Goal: Transaction & Acquisition: Book appointment/travel/reservation

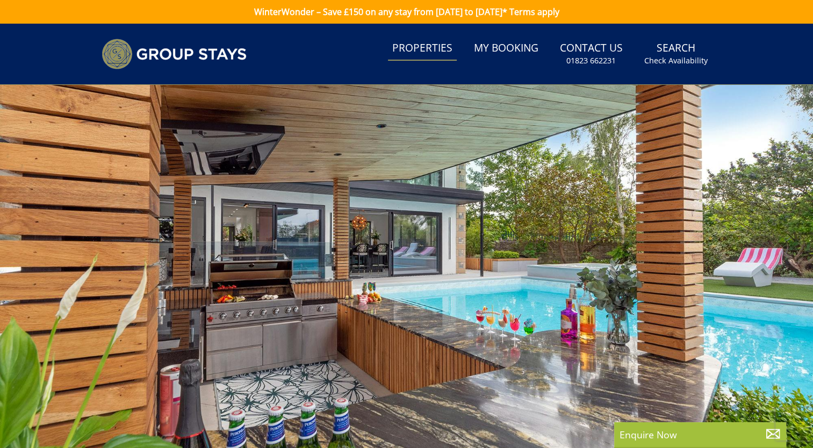
click at [428, 46] on link "Properties" at bounding box center [422, 49] width 69 height 24
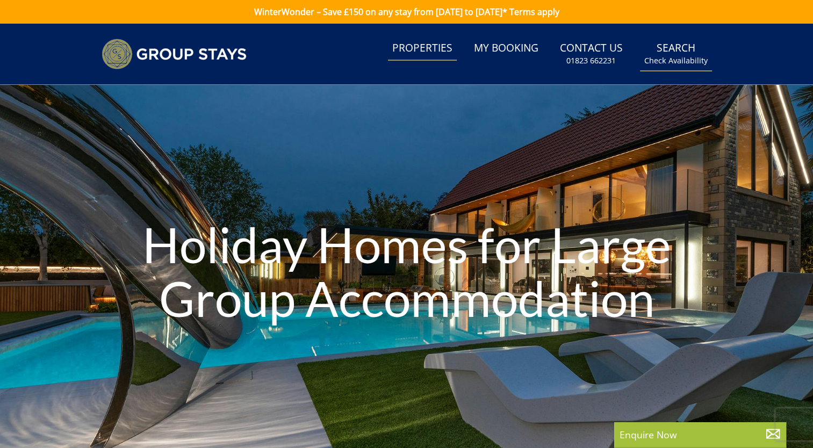
click at [676, 48] on link "Search Check Availability" at bounding box center [676, 54] width 72 height 35
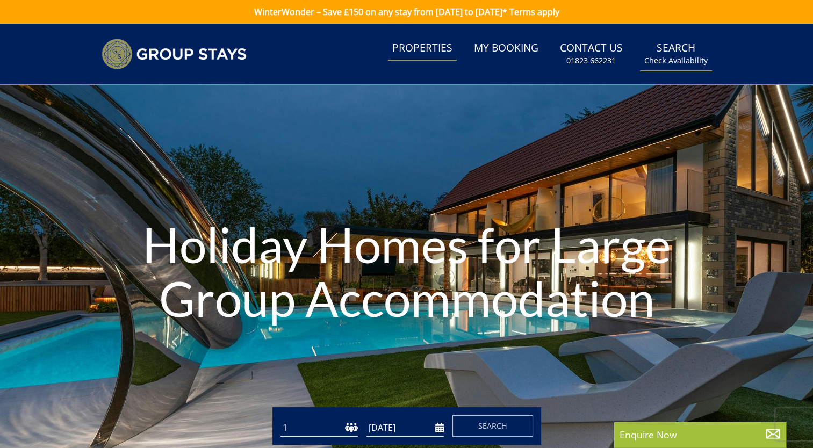
click at [690, 57] on small "Check Availability" at bounding box center [675, 60] width 63 height 11
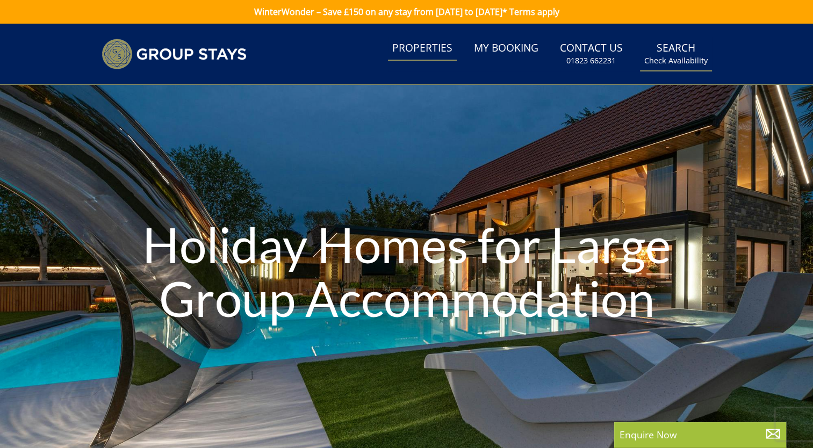
click at [679, 55] on small "Check Availability" at bounding box center [675, 60] width 63 height 11
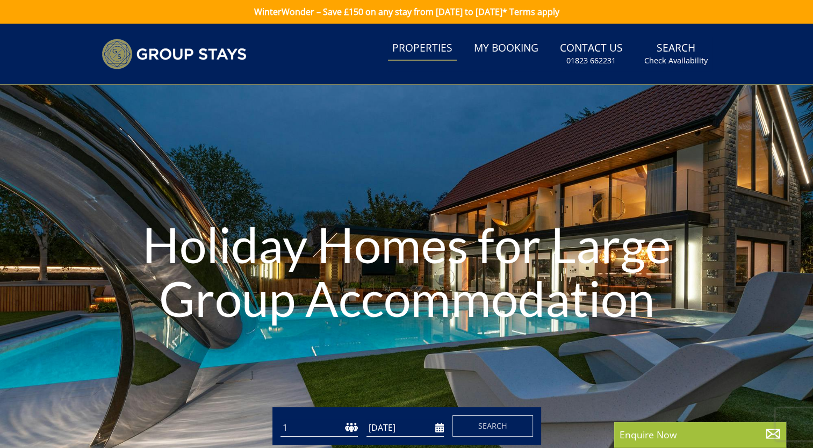
click at [309, 426] on select "1 2 3 4 5 6 7 8 9 10 11 12 13 14 15 16 17 18 19 20 21 22 23 24 25 26 27 28 29 3…" at bounding box center [318, 428] width 77 height 18
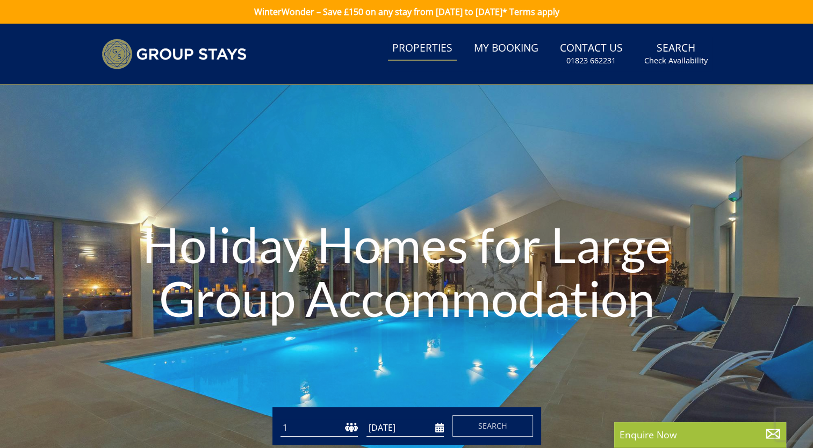
select select "18"
click at [280, 419] on select "1 2 3 4 5 6 7 8 9 10 11 12 13 14 15 16 17 18 19 20 21 22 23 24 25 26 27 28 29 3…" at bounding box center [318, 428] width 77 height 18
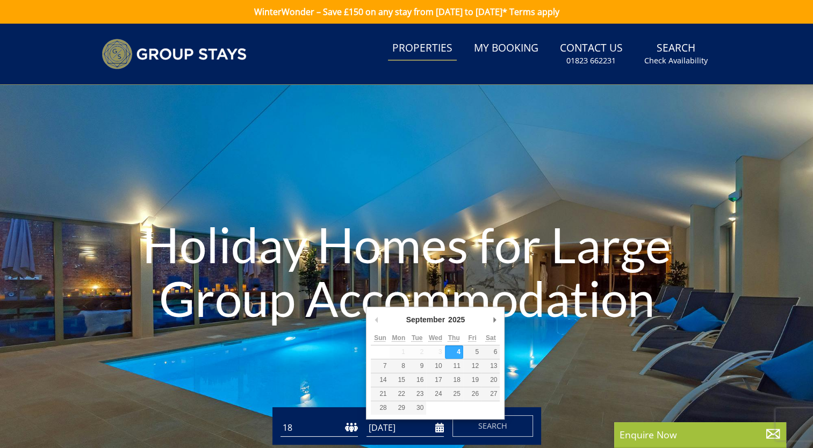
click at [419, 431] on input "[DATE]" at bounding box center [404, 428] width 77 height 18
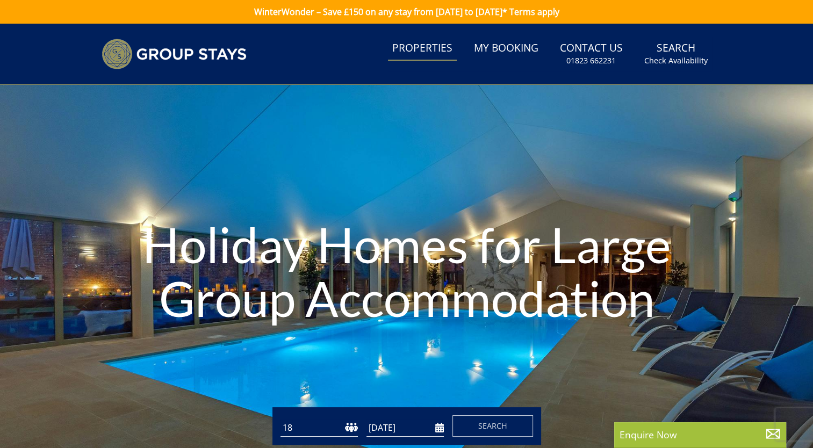
click at [404, 424] on input "[DATE]" at bounding box center [404, 428] width 77 height 18
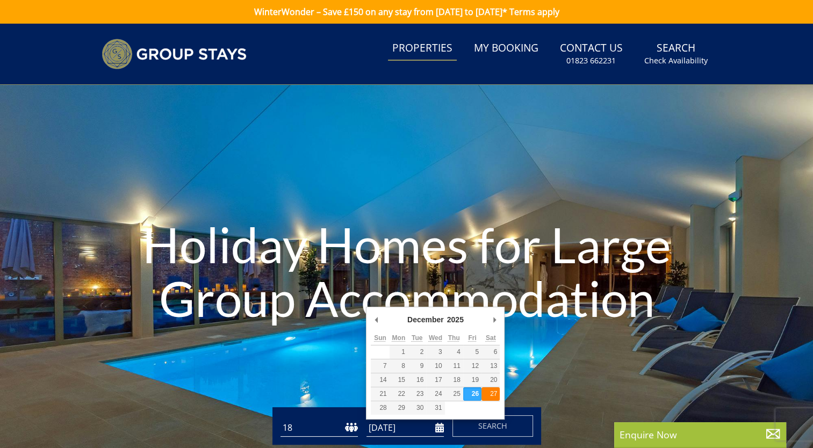
type input "[DATE]"
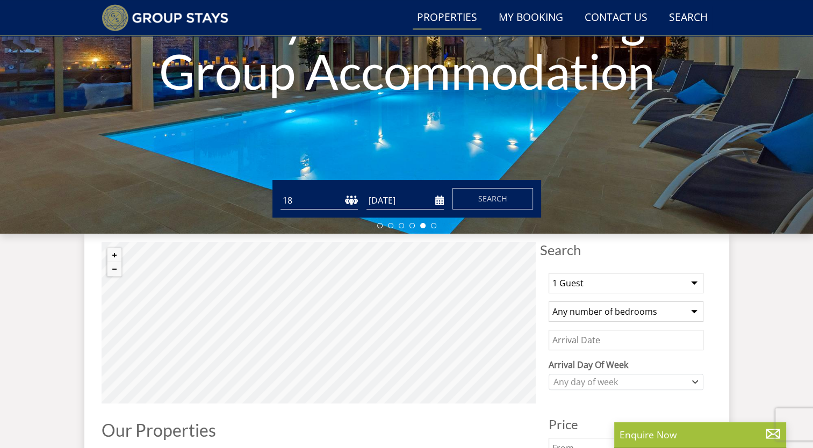
scroll to position [219, 0]
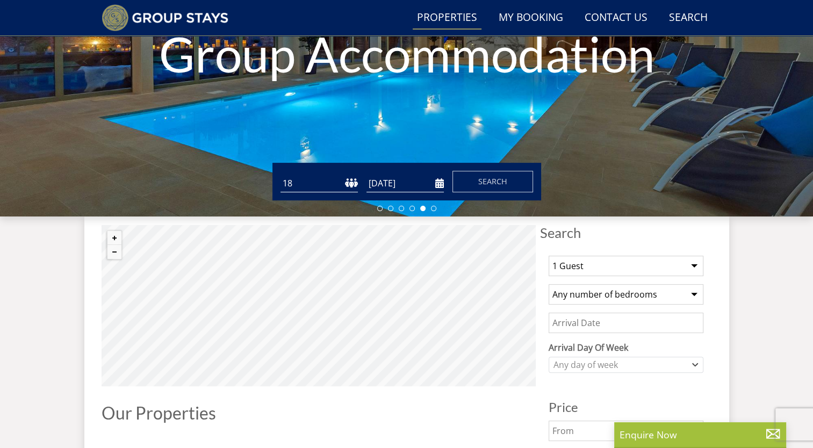
click at [570, 295] on select "Any number of bedrooms 3 Bedrooms 4 Bedrooms 5 Bedrooms 6 Bedrooms 7 Bedrooms 8…" at bounding box center [625, 294] width 155 height 20
select select "8"
click at [548, 284] on select "Any number of bedrooms 3 Bedrooms 4 Bedrooms 5 Bedrooms 6 Bedrooms 7 Bedrooms 8…" at bounding box center [625, 294] width 155 height 20
drag, startPoint x: 588, startPoint y: 332, endPoint x: 574, endPoint y: 325, distance: 15.1
click at [574, 325] on input "Date" at bounding box center [625, 323] width 155 height 20
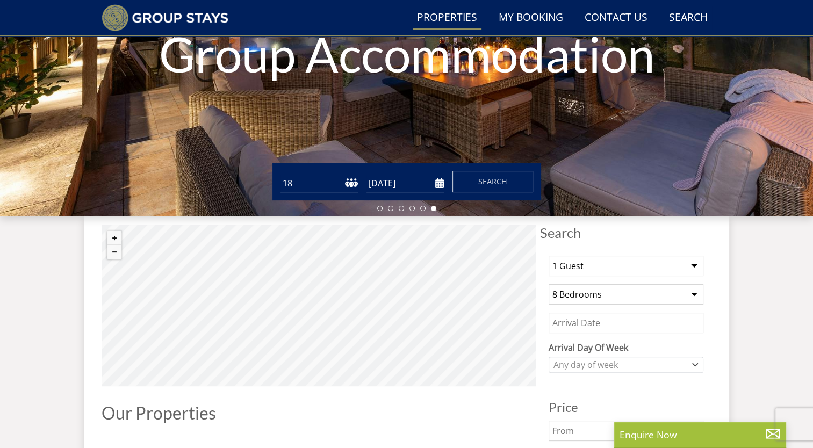
drag, startPoint x: 694, startPoint y: 319, endPoint x: 705, endPoint y: 347, distance: 29.9
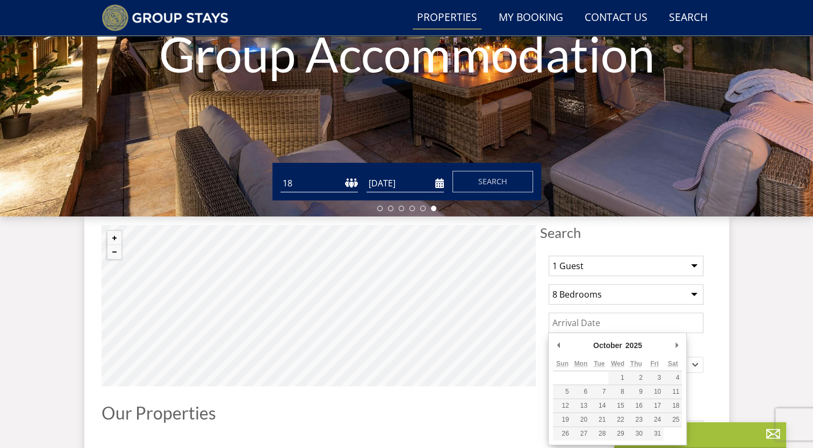
click at [672, 321] on input "Date" at bounding box center [625, 323] width 155 height 20
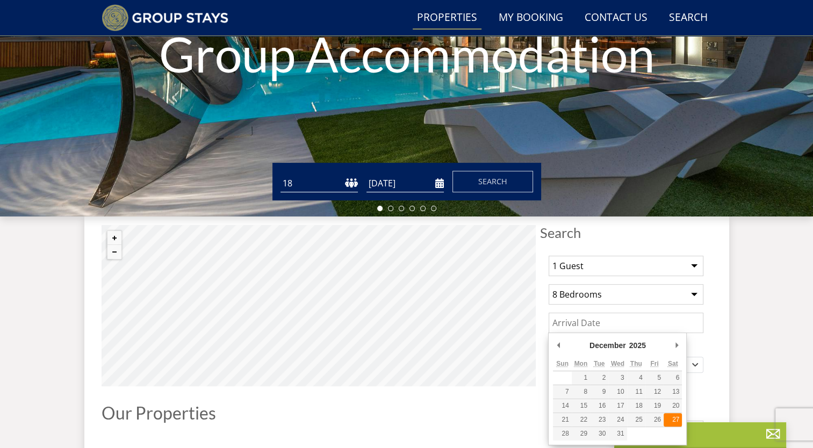
type input "[DATE]"
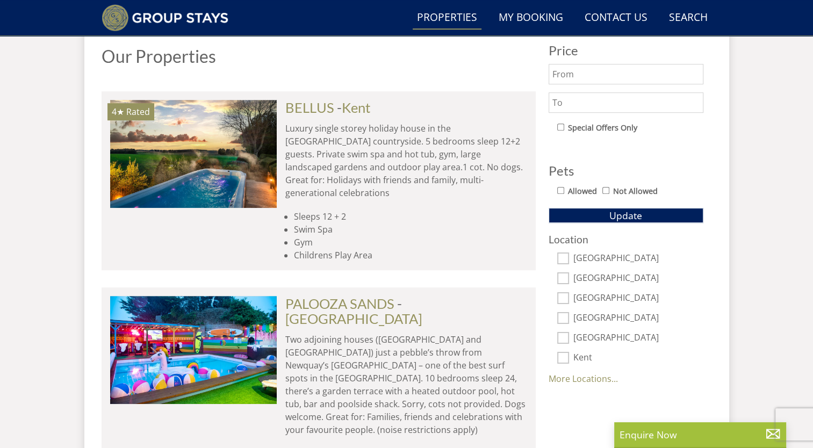
scroll to position [576, 0]
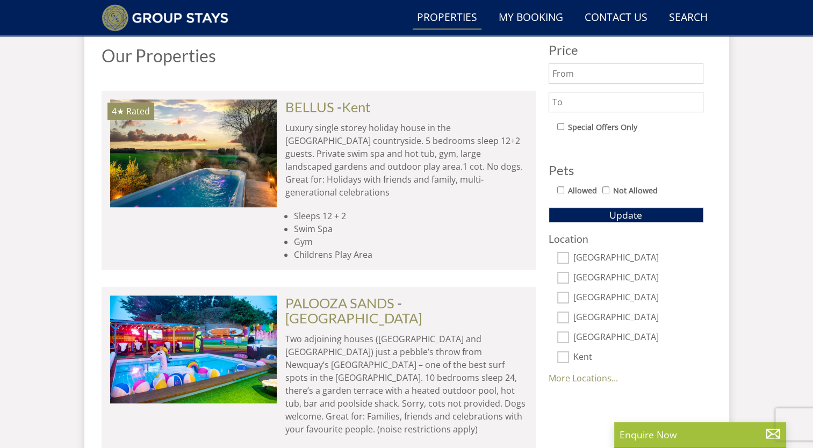
click at [564, 353] on input "Kent" at bounding box center [563, 357] width 12 height 12
checkbox input "true"
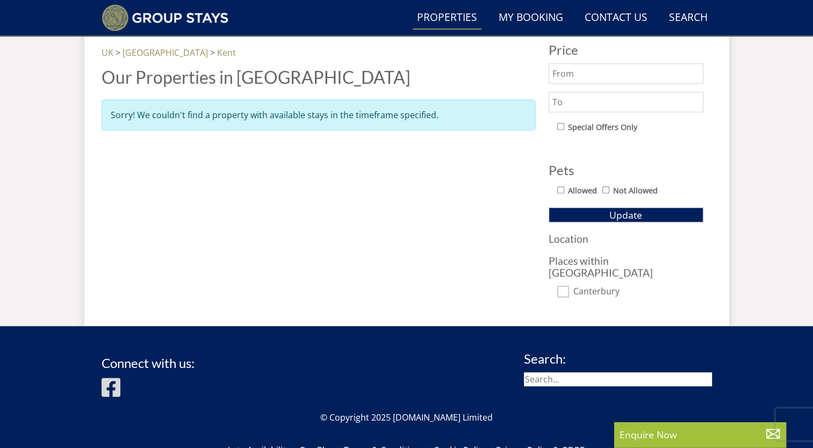
click at [582, 373] on div "Search:" at bounding box center [618, 377] width 188 height 50
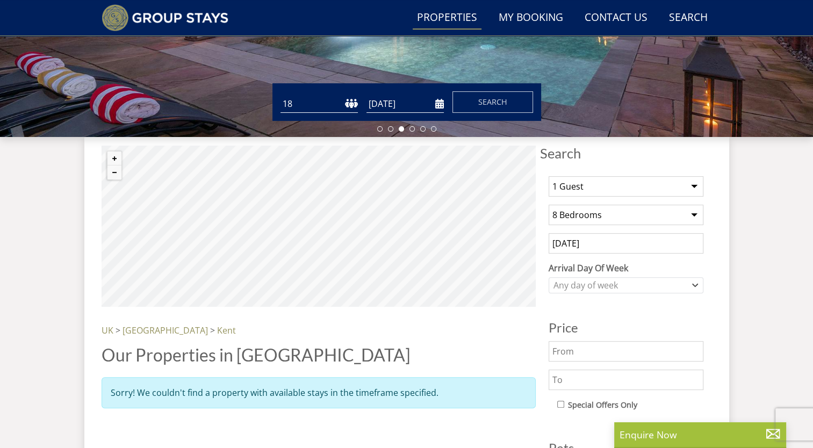
scroll to position [292, 0]
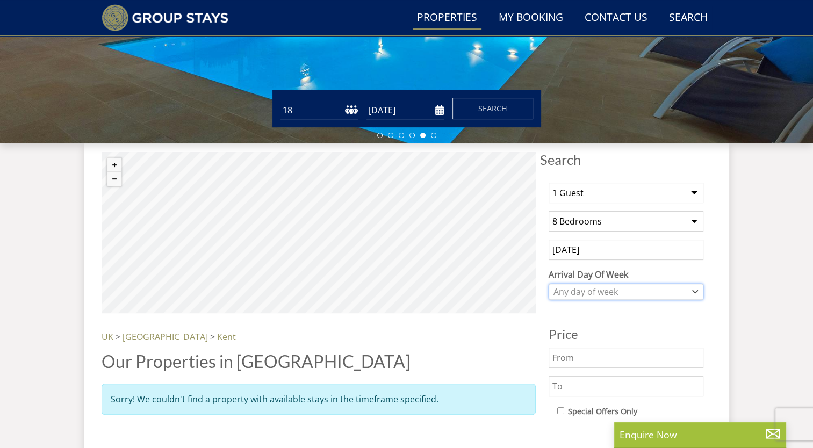
click at [634, 288] on div "Any day of week" at bounding box center [619, 292] width 139 height 12
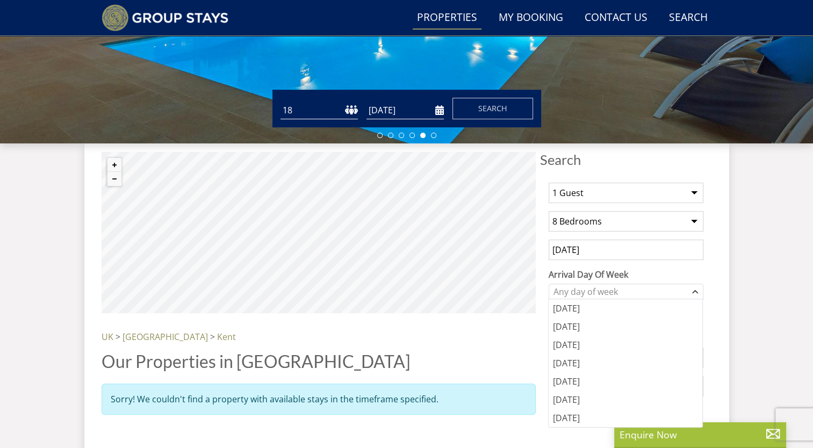
click at [702, 251] on input "[DATE]" at bounding box center [625, 250] width 155 height 20
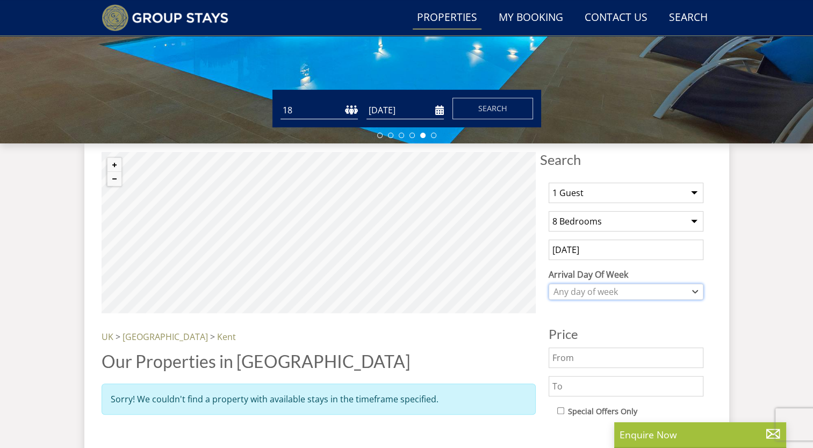
click at [696, 289] on icon "Combobox" at bounding box center [695, 291] width 6 height 6
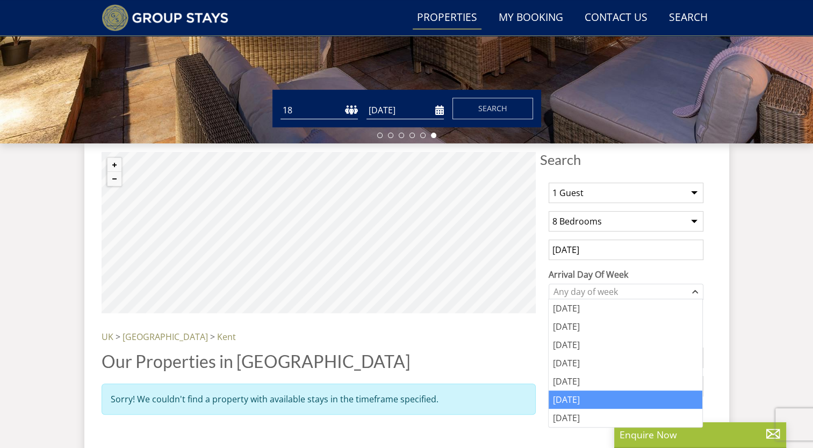
click at [588, 403] on div "[DATE]" at bounding box center [625, 399] width 154 height 18
click at [753, 311] on div "Search Menu Properties My Booking Contact Us [PHONE_NUMBER] Search Check Availa…" at bounding box center [406, 170] width 813 height 879
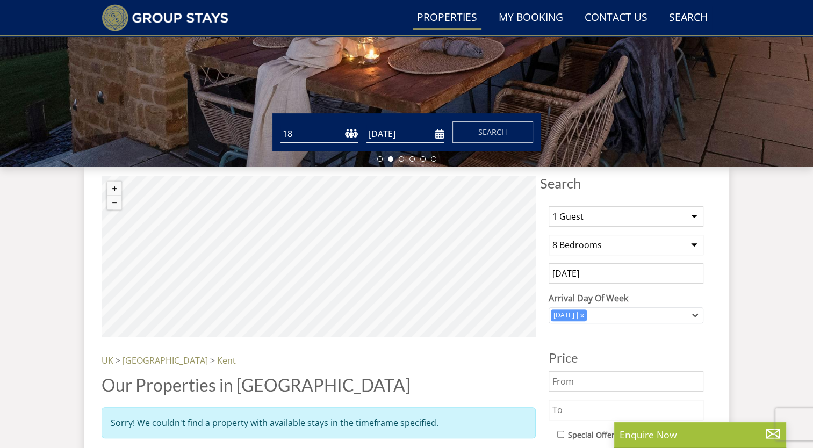
scroll to position [269, 0]
click at [690, 23] on link "Search Check Availability" at bounding box center [687, 18] width 47 height 24
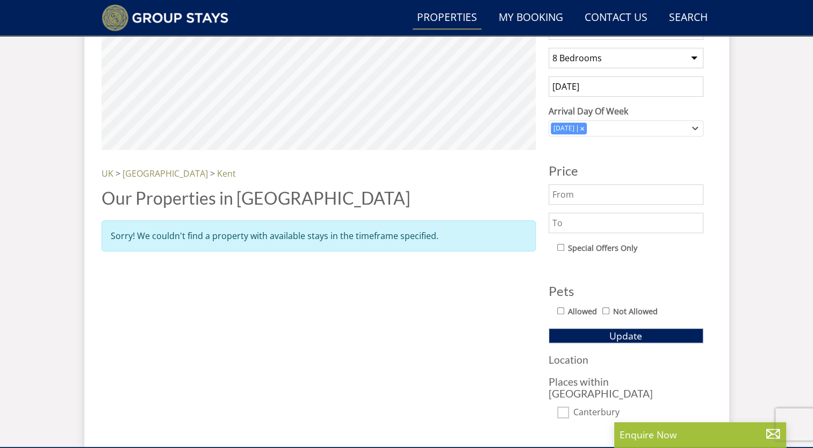
scroll to position [0, 0]
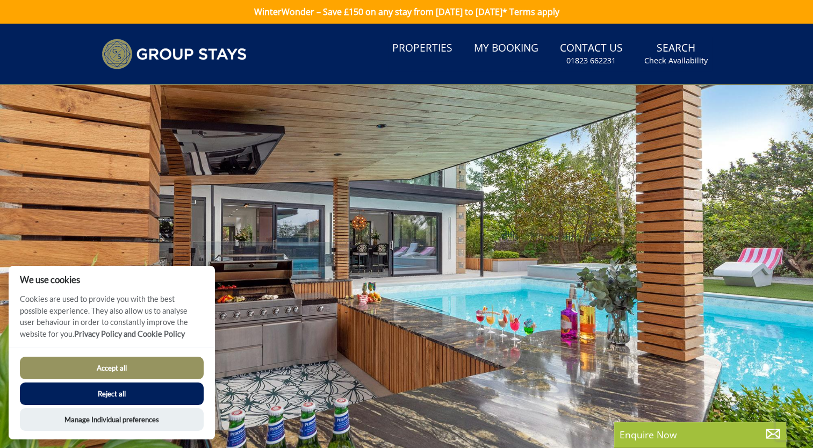
click at [370, 13] on link "WinterWonder – Save £150 on any stay from [DATE] to [DATE]* Terms apply" at bounding box center [406, 12] width 813 height 24
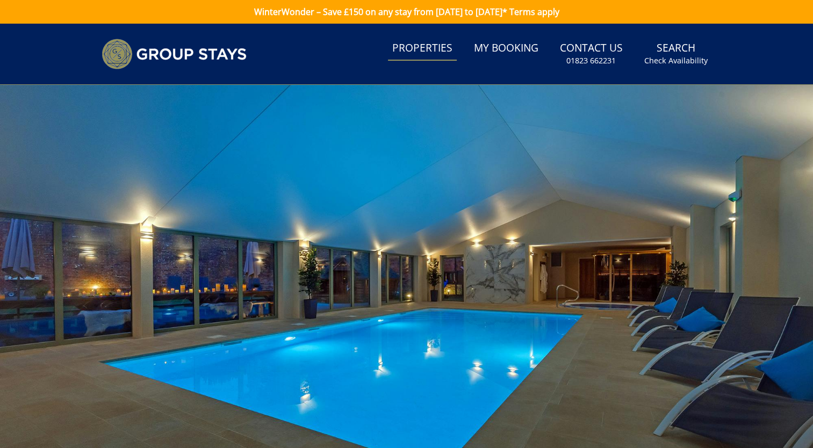
click at [431, 42] on link "Properties" at bounding box center [422, 49] width 69 height 24
select select "8"
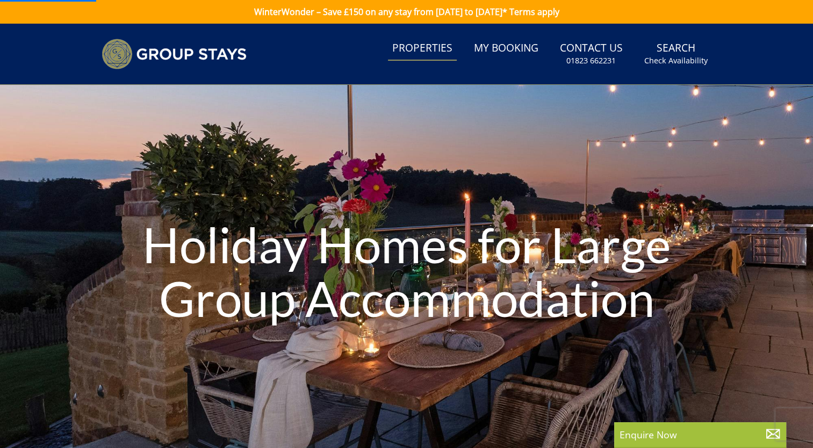
click at [432, 68] on li "Properties" at bounding box center [422, 54] width 69 height 35
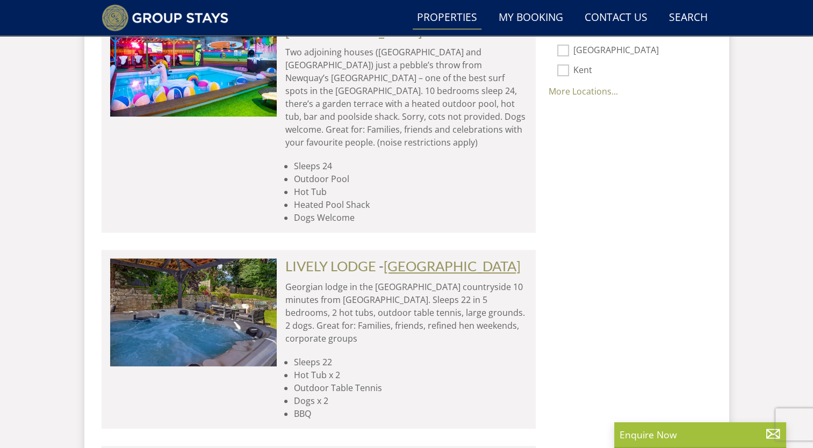
scroll to position [864, 0]
